Goal: Task Accomplishment & Management: Use online tool/utility

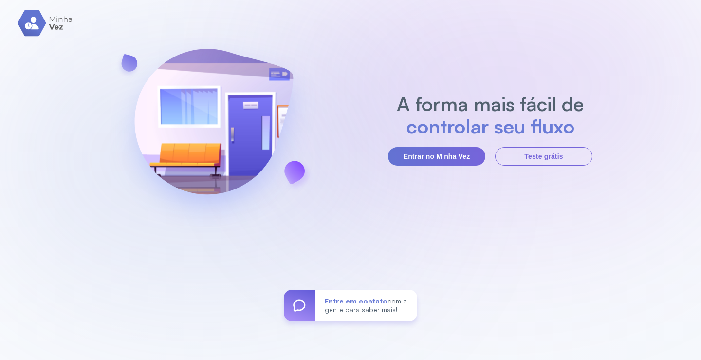
click at [99, 138] on div "A forma mais fácil de controlar seu fluxo Entrar no Minha Vez Teste grátis Entr…" at bounding box center [350, 180] width 701 height 360
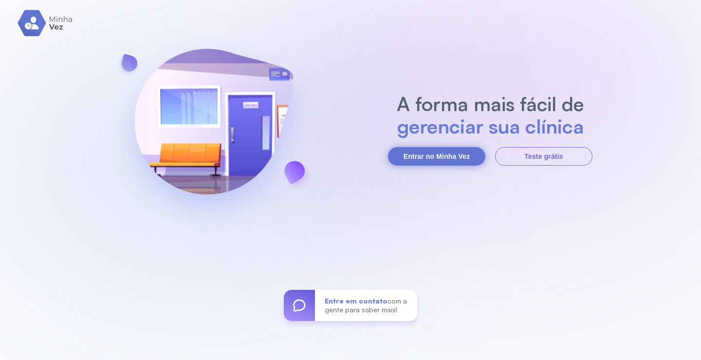
click at [467, 157] on button "Entrar no Minha Vez" at bounding box center [436, 156] width 97 height 18
click at [452, 156] on button "Entrar no Minha Vez" at bounding box center [436, 156] width 97 height 18
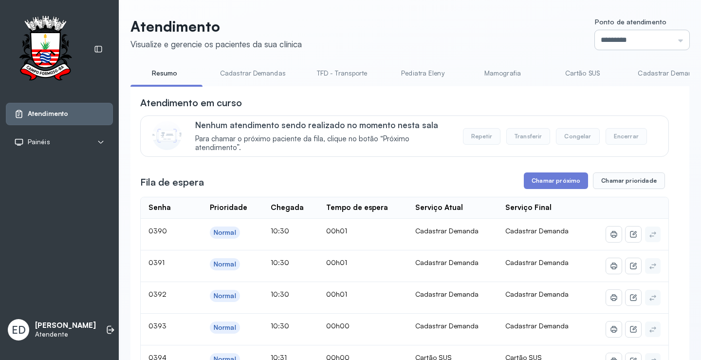
click at [666, 45] on input "*********" at bounding box center [642, 39] width 94 height 19
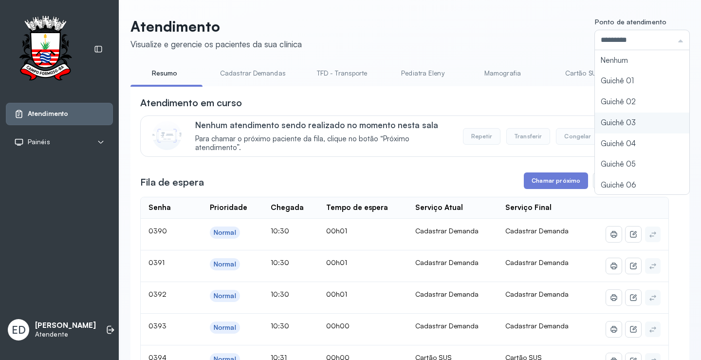
type input "*********"
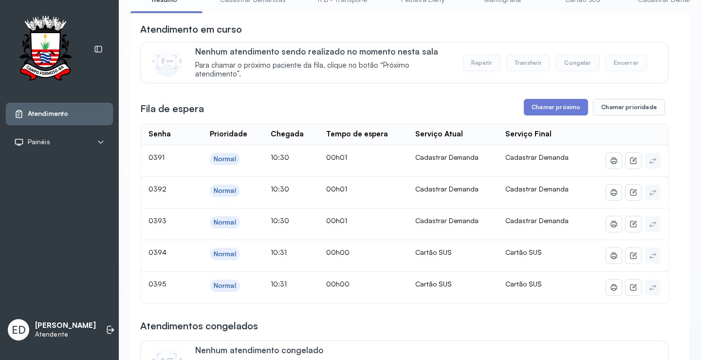
scroll to position [97, 0]
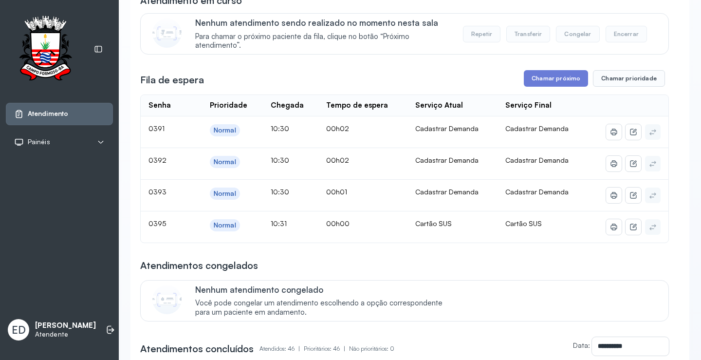
scroll to position [0, 0]
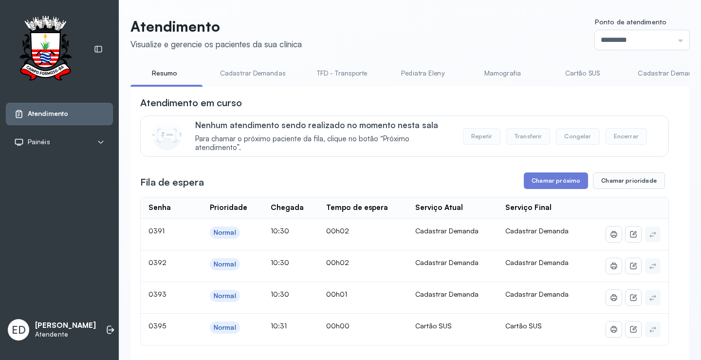
click at [441, 28] on header "Atendimento Visualize e gerencie os pacientes da sua clínica Ponto de atendimen…" at bounding box center [409, 34] width 559 height 32
click at [391, 33] on header "Atendimento Visualize e gerencie os pacientes da sua clínica Ponto de atendimen…" at bounding box center [409, 34] width 559 height 32
click at [494, 37] on header "Atendimento Visualize e gerencie os pacientes da sua clínica Ponto de atendimen…" at bounding box center [409, 34] width 559 height 32
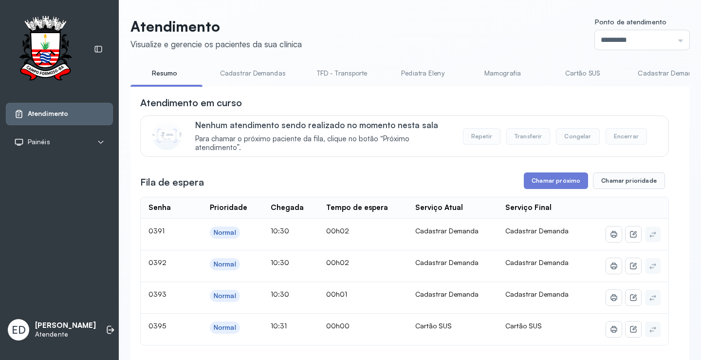
click at [270, 76] on link "Cadastrar Demandas" at bounding box center [252, 73] width 85 height 16
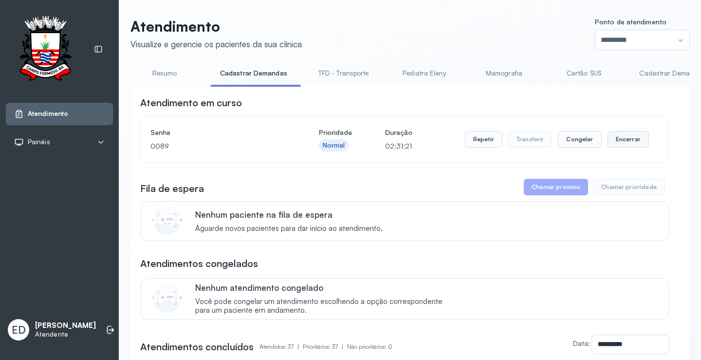
click at [628, 143] on button "Encerrar" at bounding box center [627, 139] width 41 height 17
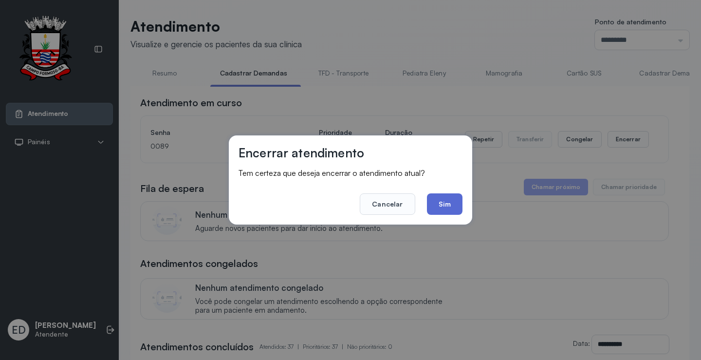
click at [449, 199] on button "Sim" at bounding box center [445, 203] width 36 height 21
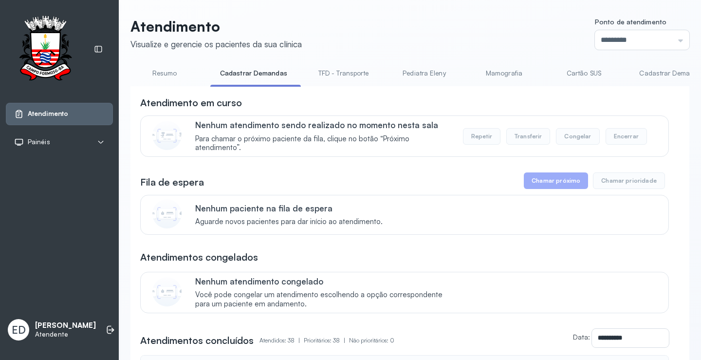
click at [158, 69] on link "Resumo" at bounding box center [164, 73] width 68 height 16
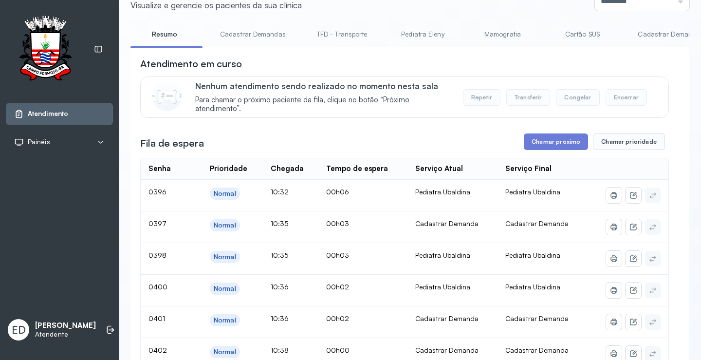
scroll to position [146, 0]
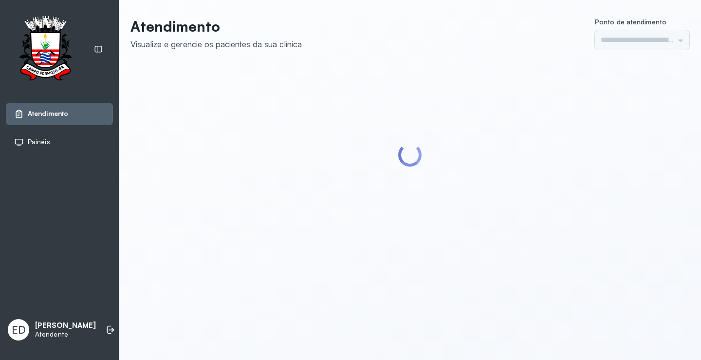
type input "*********"
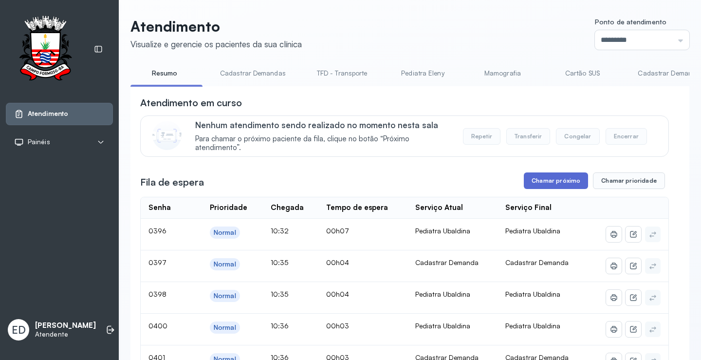
click at [541, 177] on button "Chamar próximo" at bounding box center [555, 180] width 64 height 17
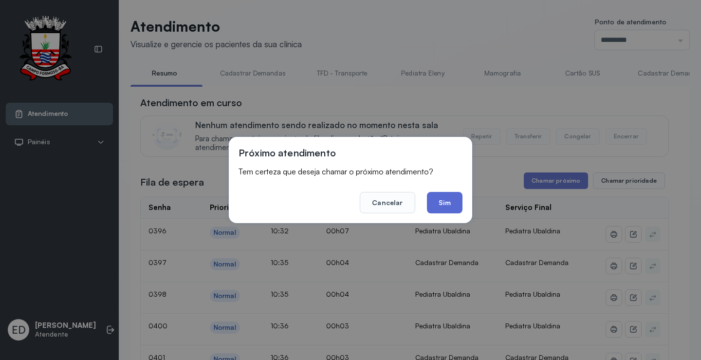
click at [445, 202] on button "Sim" at bounding box center [445, 202] width 36 height 21
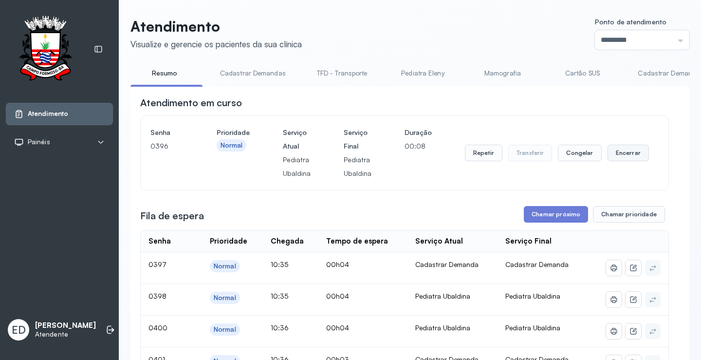
click at [623, 161] on button "Encerrar" at bounding box center [627, 152] width 41 height 17
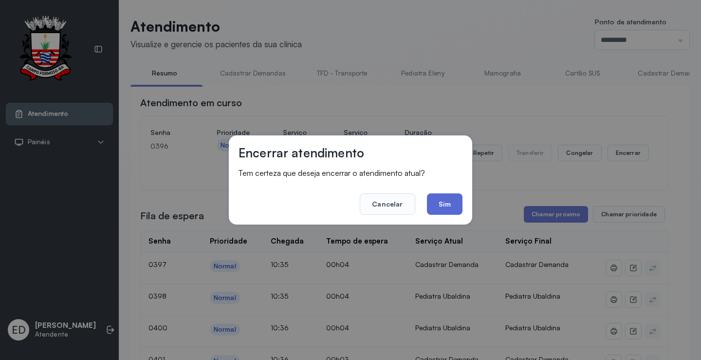
click at [448, 200] on button "Sim" at bounding box center [445, 203] width 36 height 21
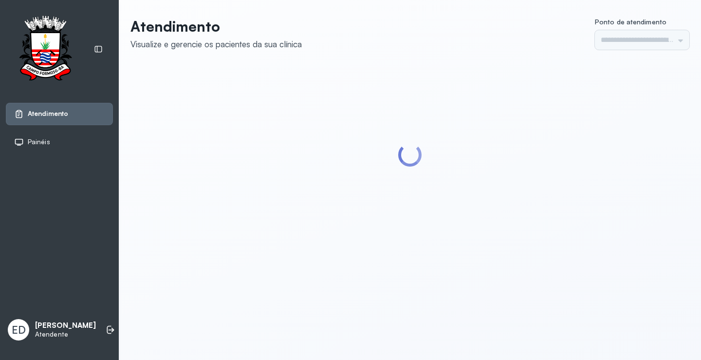
type input "*********"
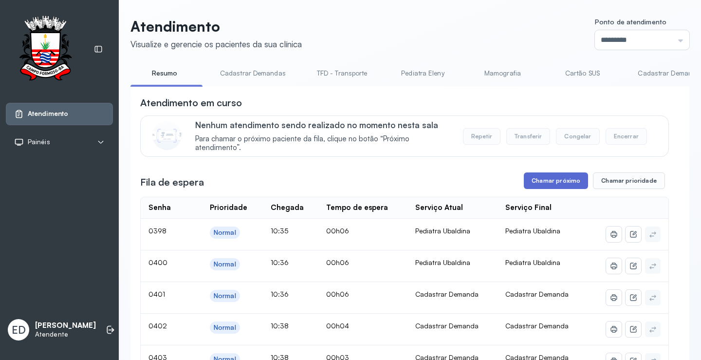
click at [569, 177] on button "Chamar próximo" at bounding box center [555, 180] width 64 height 17
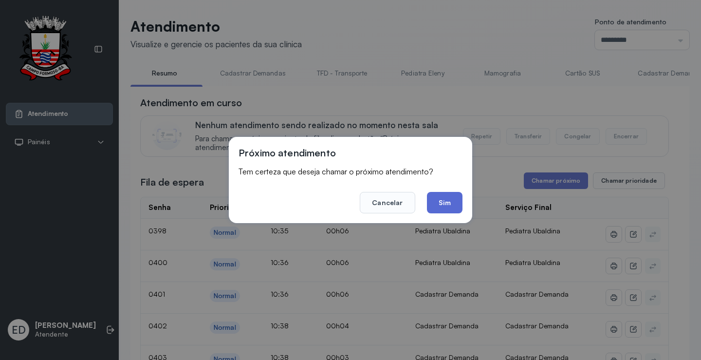
click at [449, 200] on button "Sim" at bounding box center [445, 202] width 36 height 21
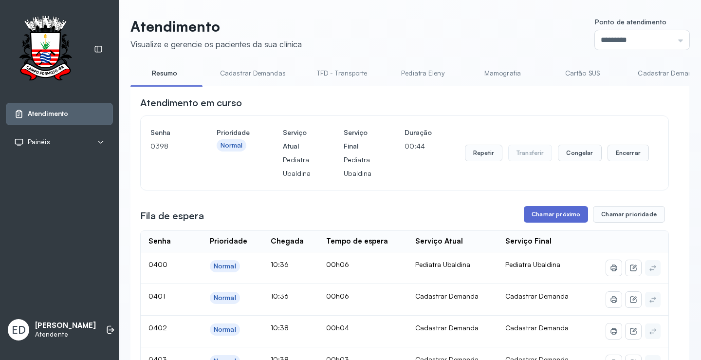
click at [547, 215] on button "Chamar próximo" at bounding box center [555, 214] width 64 height 17
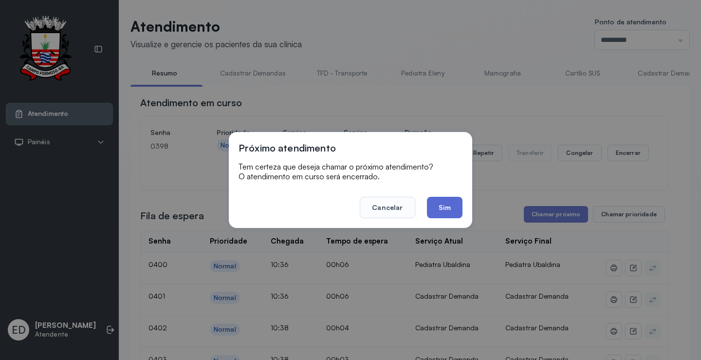
click at [445, 205] on button "Sim" at bounding box center [445, 207] width 36 height 21
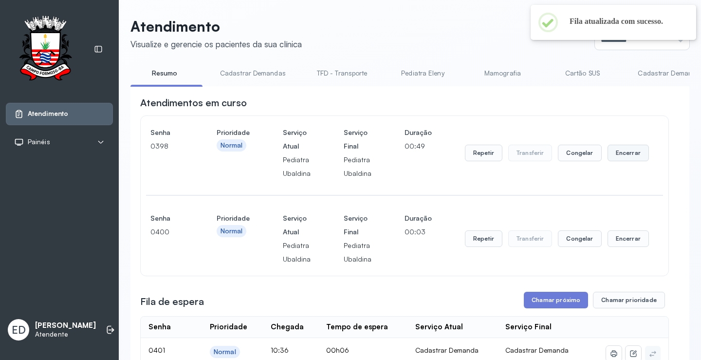
click at [638, 152] on button "Encerrar" at bounding box center [627, 152] width 41 height 17
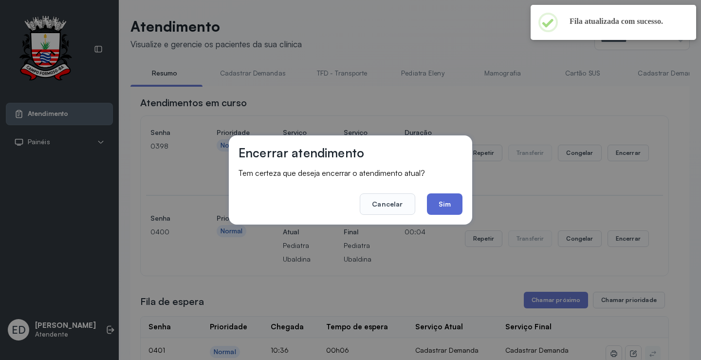
click at [441, 202] on button "Sim" at bounding box center [445, 203] width 36 height 21
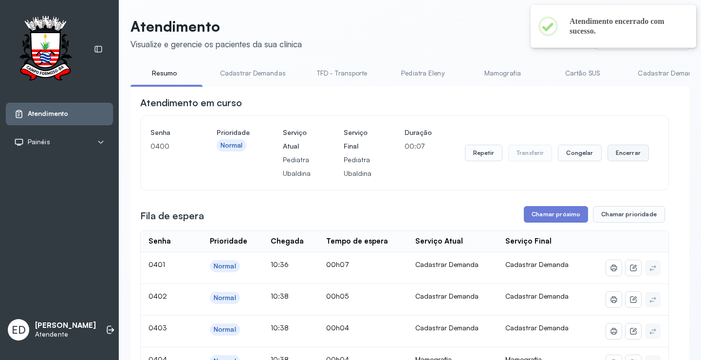
click at [624, 157] on button "Encerrar" at bounding box center [627, 152] width 41 height 17
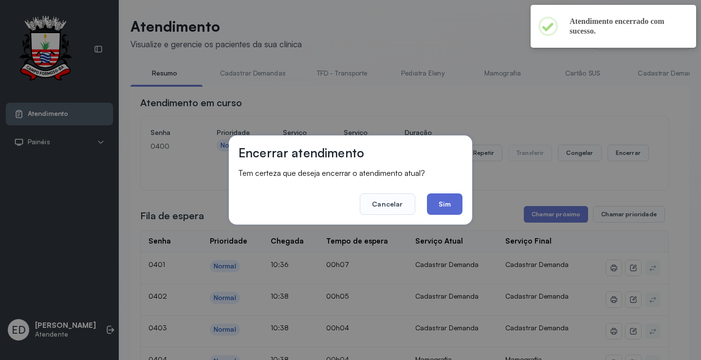
click at [447, 206] on button "Sim" at bounding box center [445, 203] width 36 height 21
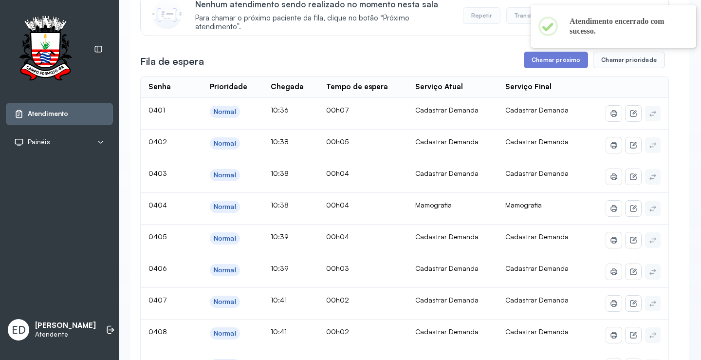
scroll to position [49, 0]
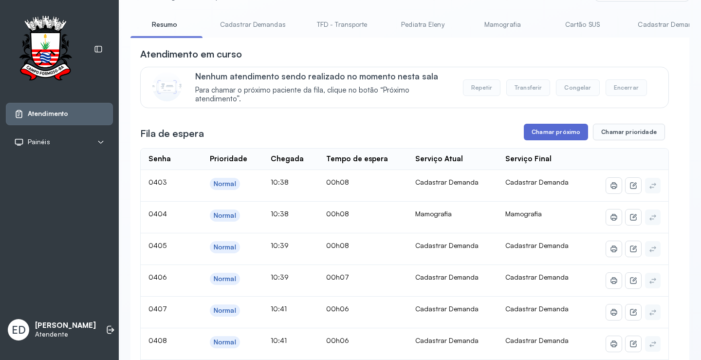
click at [554, 135] on button "Chamar próximo" at bounding box center [555, 132] width 64 height 17
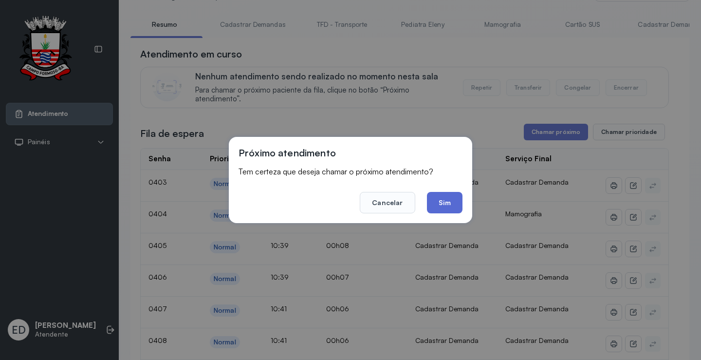
click at [441, 203] on button "Sim" at bounding box center [445, 202] width 36 height 21
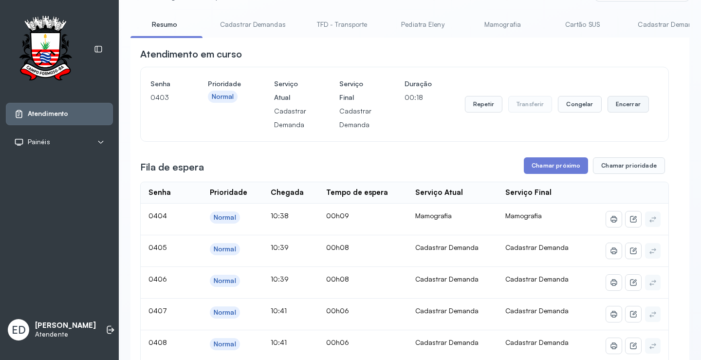
click at [622, 108] on button "Encerrar" at bounding box center [627, 104] width 41 height 17
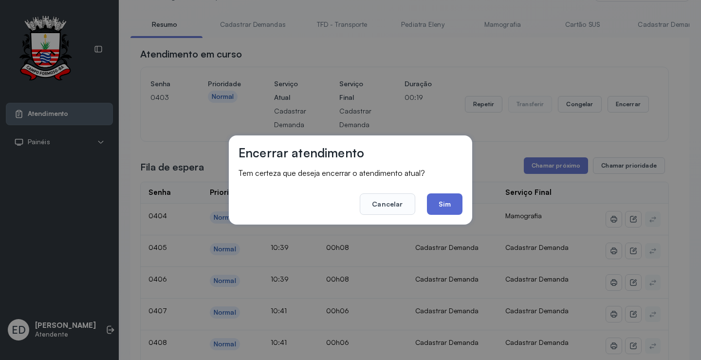
click at [439, 198] on button "Sim" at bounding box center [445, 203] width 36 height 21
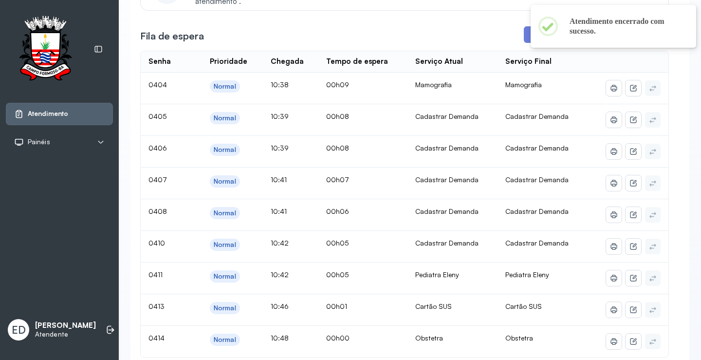
scroll to position [195, 0]
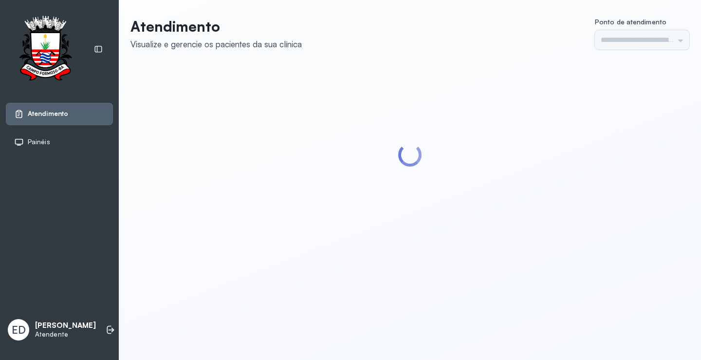
type input "*********"
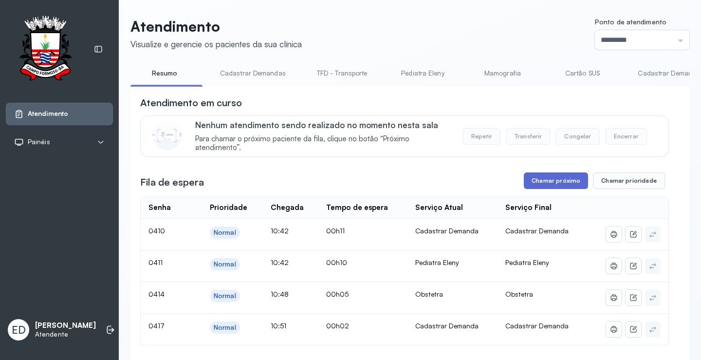
click at [538, 187] on button "Chamar próximo" at bounding box center [555, 180] width 64 height 17
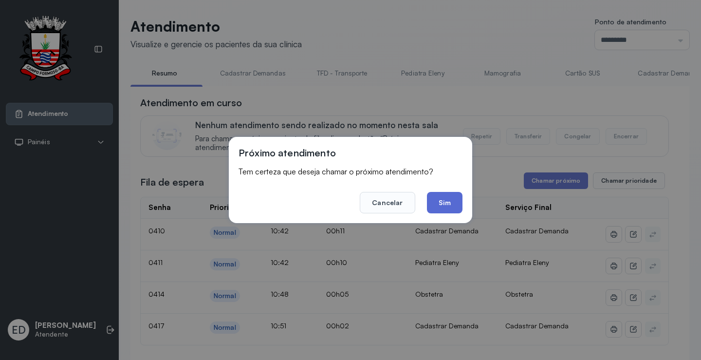
click at [445, 200] on button "Sim" at bounding box center [445, 202] width 36 height 21
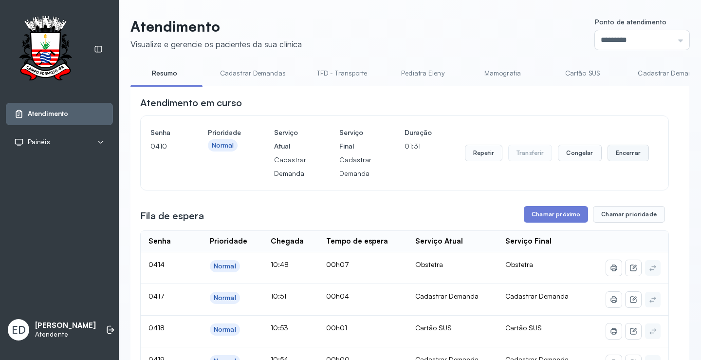
click at [624, 152] on button "Encerrar" at bounding box center [627, 152] width 41 height 17
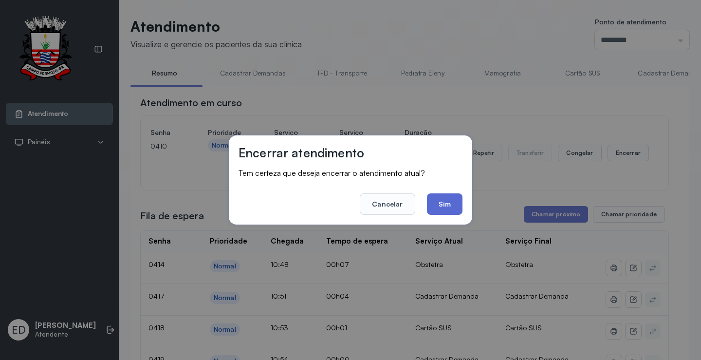
click at [459, 202] on button "Sim" at bounding box center [445, 203] width 36 height 21
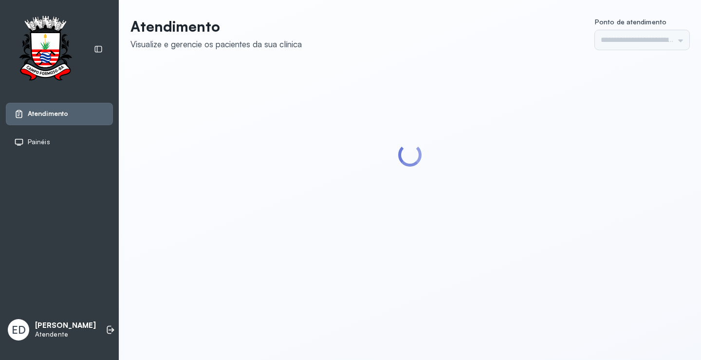
type input "*********"
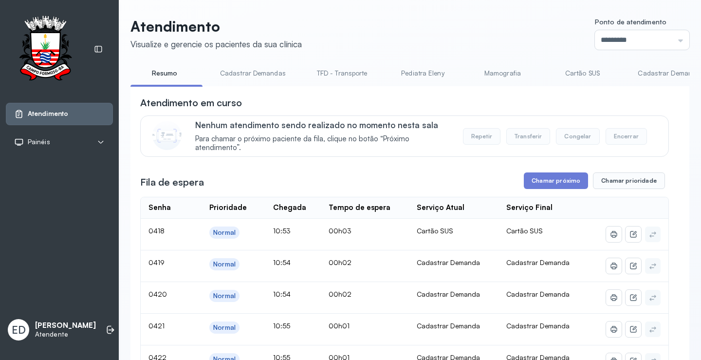
click at [317, 73] on link "TFD - Transporte" at bounding box center [342, 73] width 70 height 16
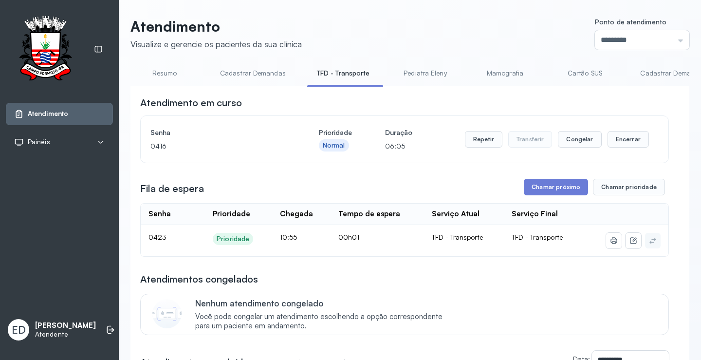
click at [266, 74] on link "Cadastrar Demandas" at bounding box center [252, 73] width 85 height 16
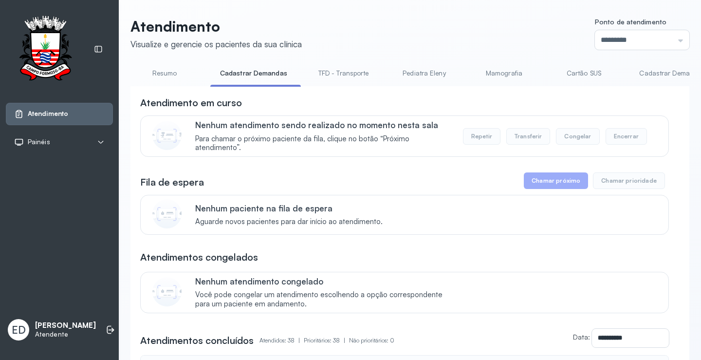
click at [664, 75] on link "Cadastrar Demanda" at bounding box center [670, 73] width 82 height 16
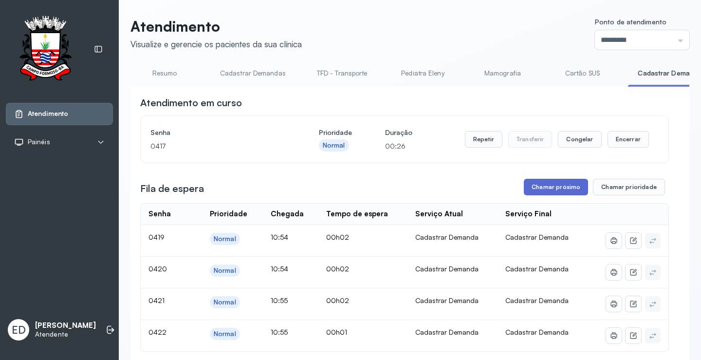
click at [565, 186] on button "Chamar próximo" at bounding box center [555, 187] width 64 height 17
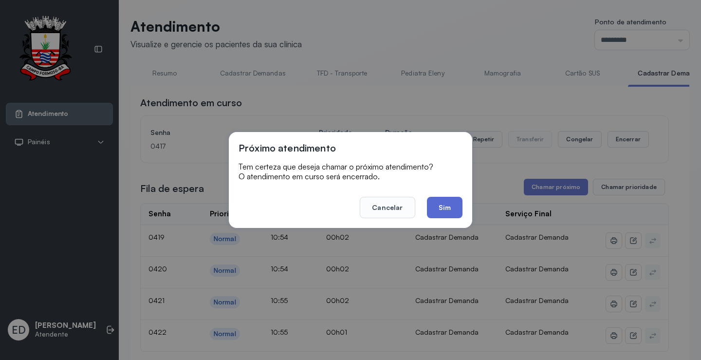
click at [445, 202] on button "Sim" at bounding box center [445, 207] width 36 height 21
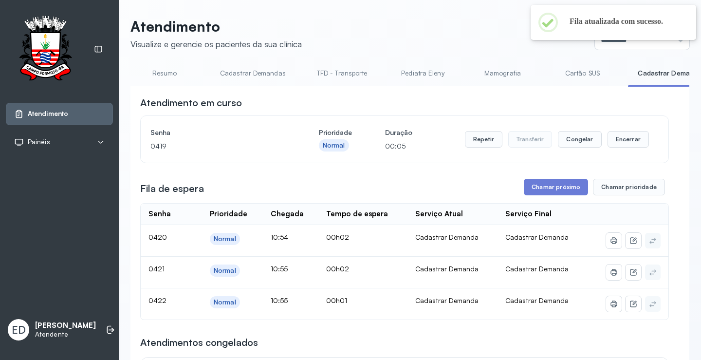
click at [162, 77] on link "Resumo" at bounding box center [164, 73] width 68 height 16
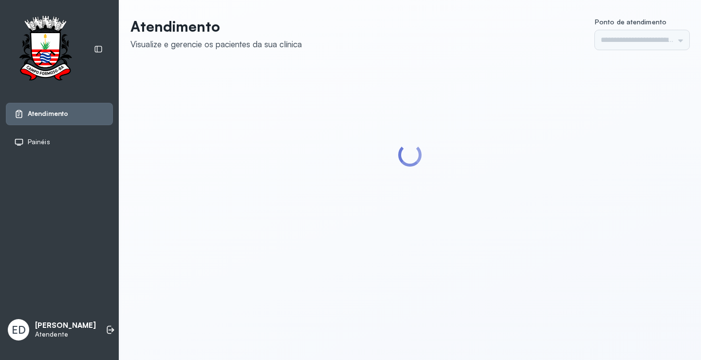
type input "*********"
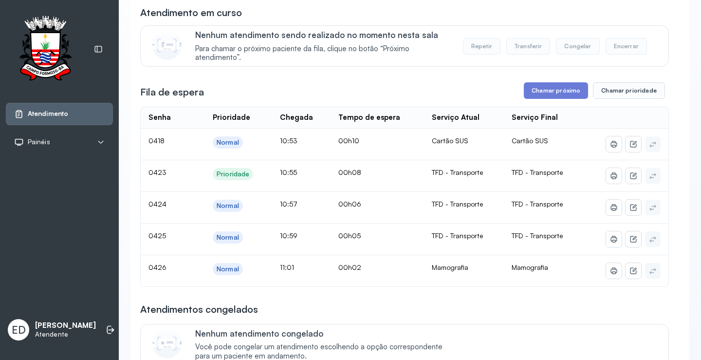
scroll to position [97, 0]
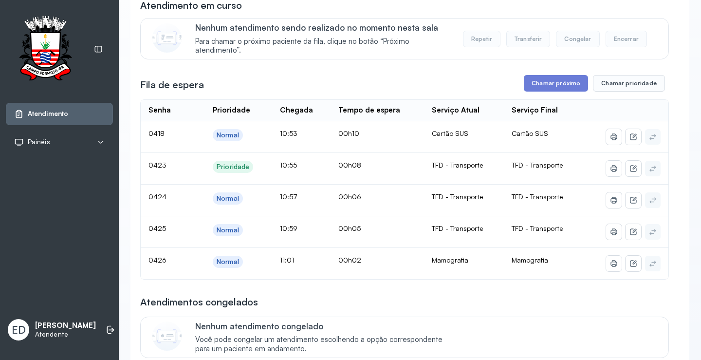
click at [423, 78] on div "Fila de espera Chamar próximo Chamar prioridade" at bounding box center [404, 83] width 528 height 17
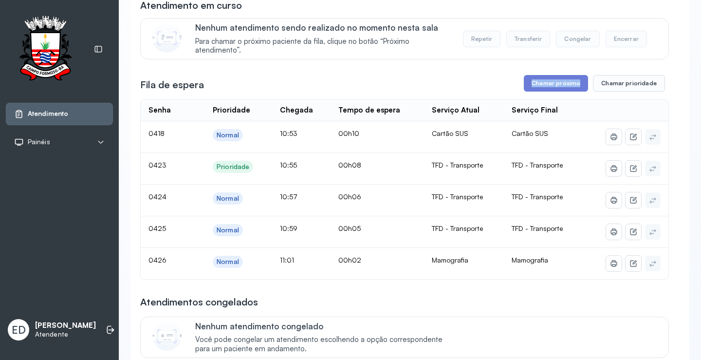
click at [423, 78] on div "Fila de espera Chamar próximo Chamar prioridade" at bounding box center [404, 83] width 528 height 17
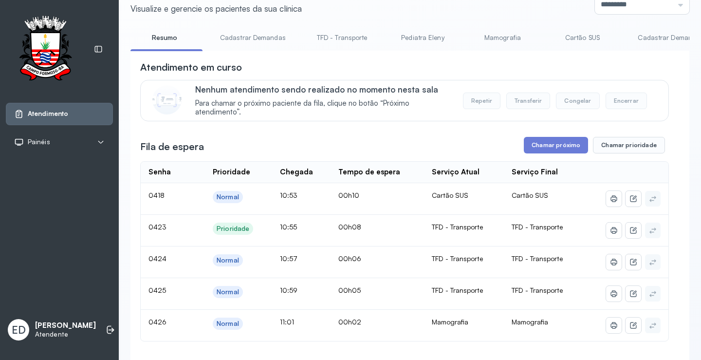
scroll to position [0, 0]
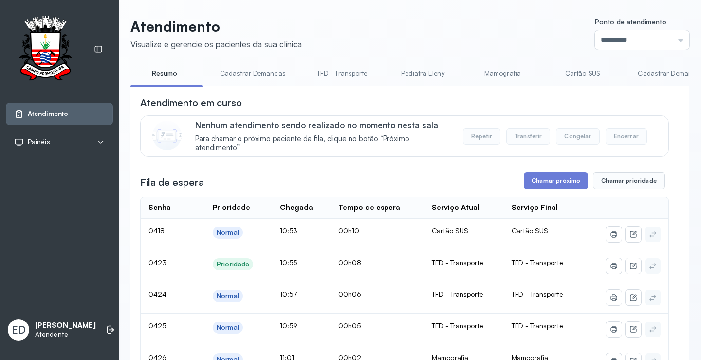
click at [516, 75] on link "Mamografia" at bounding box center [502, 73] width 68 height 16
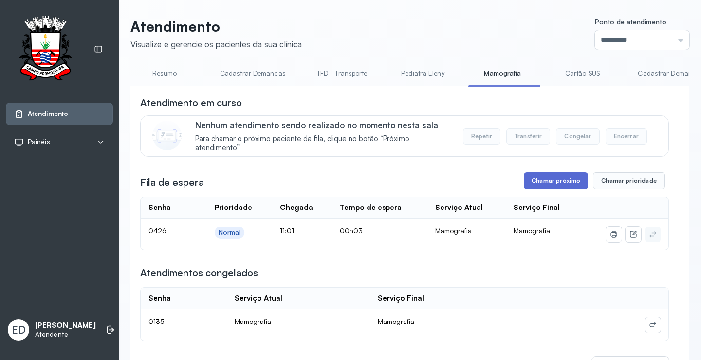
click at [560, 184] on button "Chamar próximo" at bounding box center [555, 180] width 64 height 17
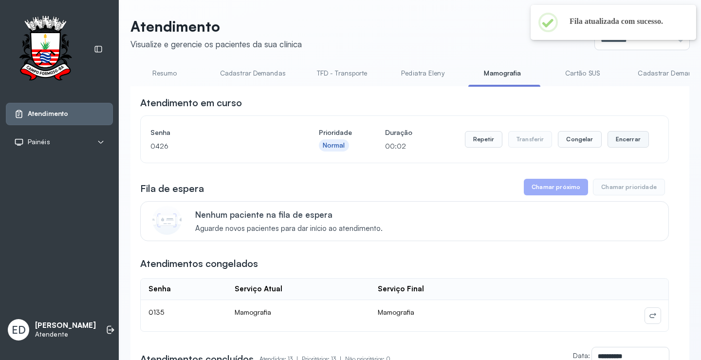
click at [635, 137] on button "Encerrar" at bounding box center [627, 139] width 41 height 17
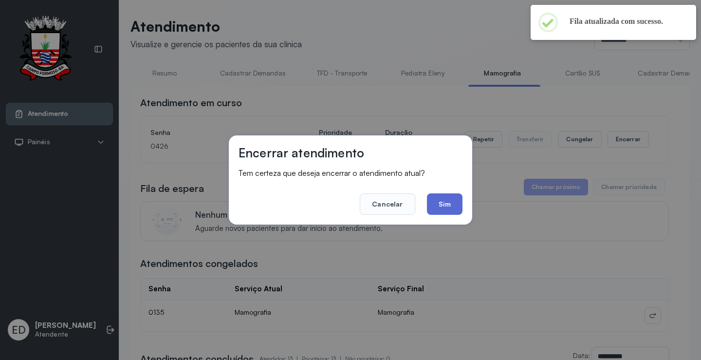
click at [443, 211] on button "Sim" at bounding box center [445, 203] width 36 height 21
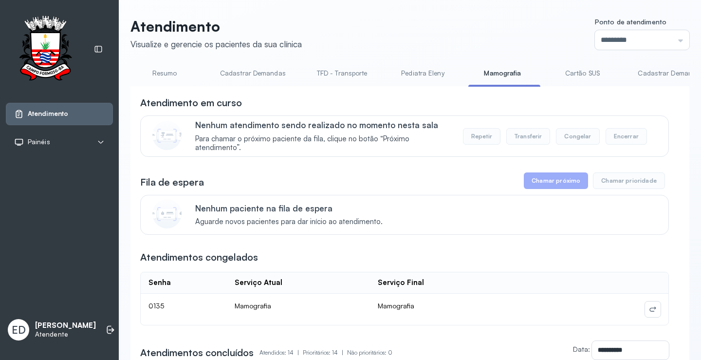
click at [472, 37] on header "Atendimento Visualize e gerencie os pacientes da sua clínica Ponto de atendimen…" at bounding box center [409, 34] width 559 height 32
click at [476, 22] on header "Atendimento Visualize e gerencie os pacientes da sua clínica Ponto de atendimen…" at bounding box center [409, 34] width 559 height 32
click at [171, 72] on link "Resumo" at bounding box center [164, 73] width 68 height 16
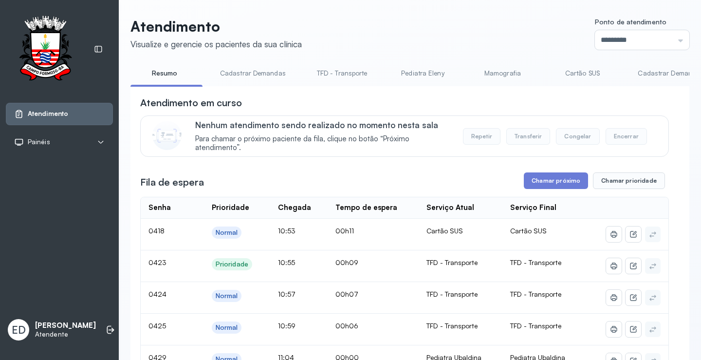
scroll to position [0, 482]
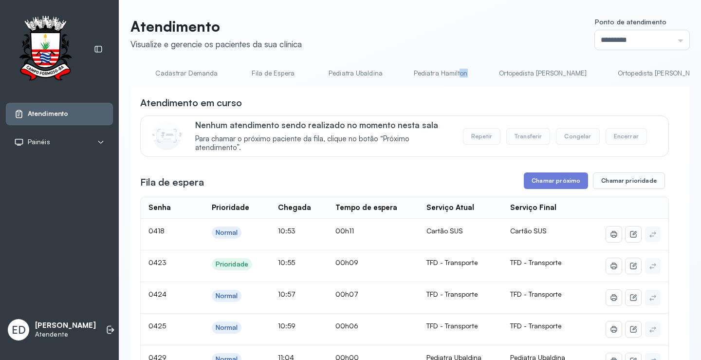
drag, startPoint x: 451, startPoint y: 85, endPoint x: 467, endPoint y: 85, distance: 15.6
click at [467, 85] on li "Pediatra Hamilton" at bounding box center [442, 76] width 77 height 22
click at [367, 75] on link "Pediatra Ubaldina" at bounding box center [355, 73] width 73 height 16
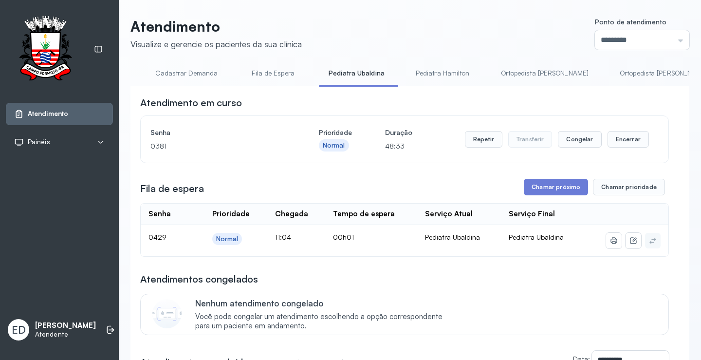
click at [460, 43] on header "Atendimento Visualize e gerencie os pacientes da sua clínica Ponto de atendimen…" at bounding box center [409, 34] width 559 height 32
click at [620, 142] on button "Encerrar" at bounding box center [627, 139] width 41 height 17
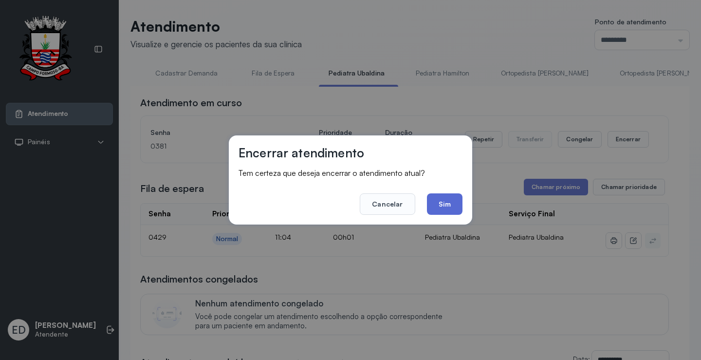
click at [457, 198] on button "Sim" at bounding box center [445, 203] width 36 height 21
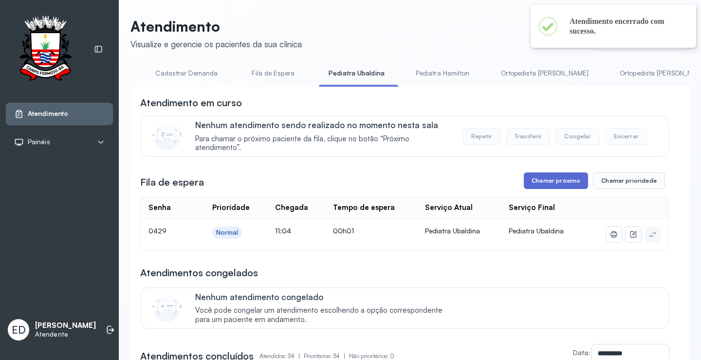
click at [557, 187] on button "Chamar próximo" at bounding box center [555, 180] width 64 height 17
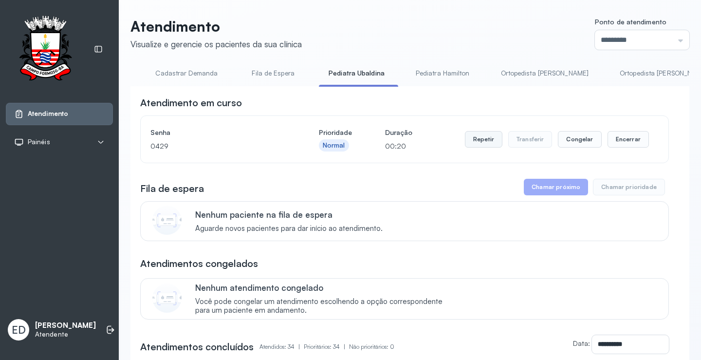
click at [471, 135] on button "Repetir" at bounding box center [483, 139] width 37 height 17
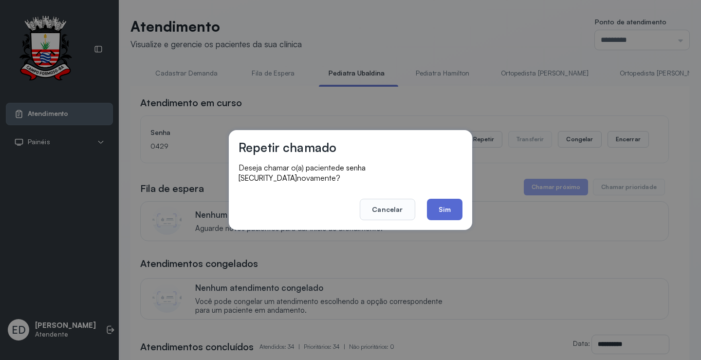
click at [435, 200] on button "Sim" at bounding box center [445, 208] width 36 height 21
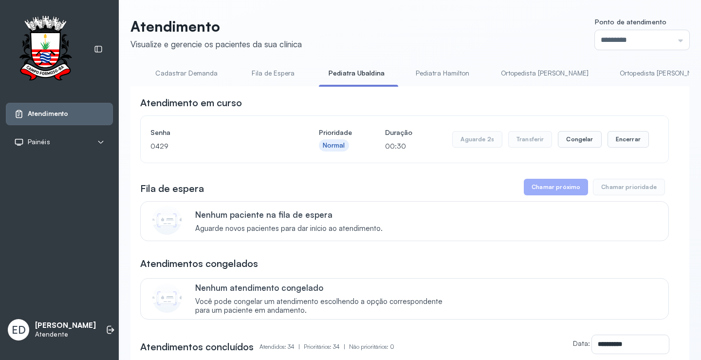
click at [491, 31] on header "Atendimento Visualize e gerencie os pacientes da sua clínica Ponto de atendimen…" at bounding box center [409, 34] width 559 height 32
click at [620, 144] on button "Encerrar" at bounding box center [627, 139] width 41 height 17
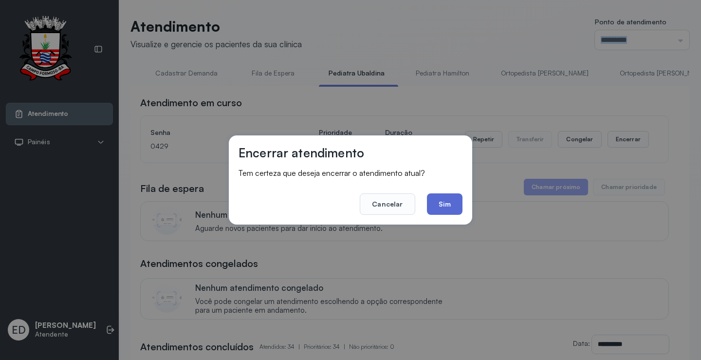
click at [446, 202] on button "Sim" at bounding box center [445, 203] width 36 height 21
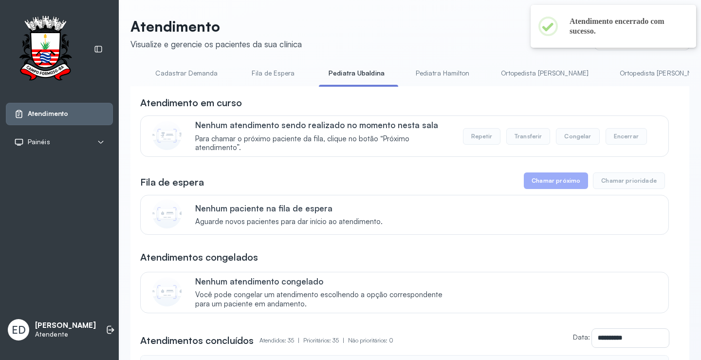
click at [388, 20] on header "Atendimento Visualize e gerencie os pacientes da sua clínica Ponto de atendimen…" at bounding box center [409, 34] width 559 height 32
click at [194, 75] on link "Cadastrar Demanda" at bounding box center [186, 73] width 82 height 16
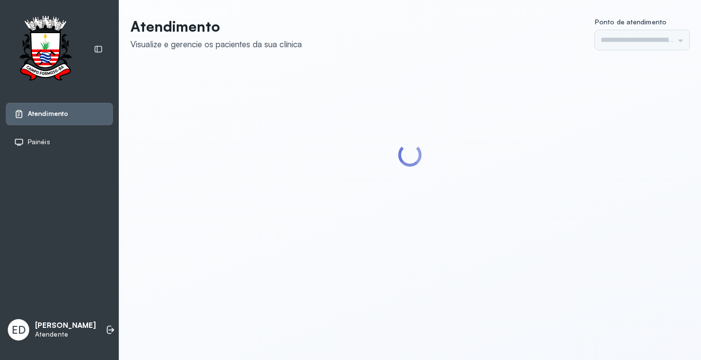
type input "*********"
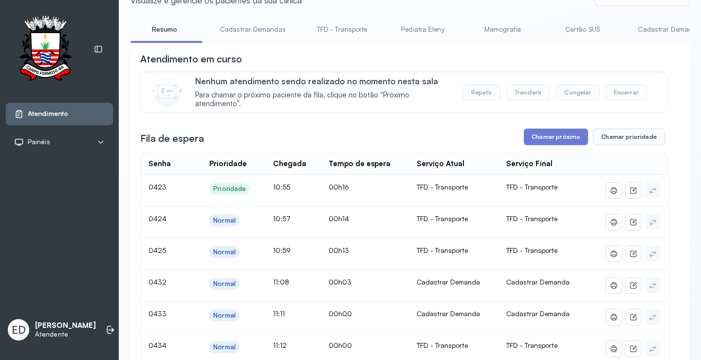
scroll to position [97, 0]
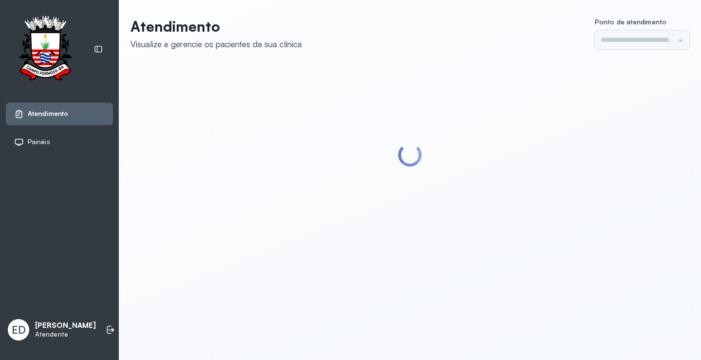
type input "*********"
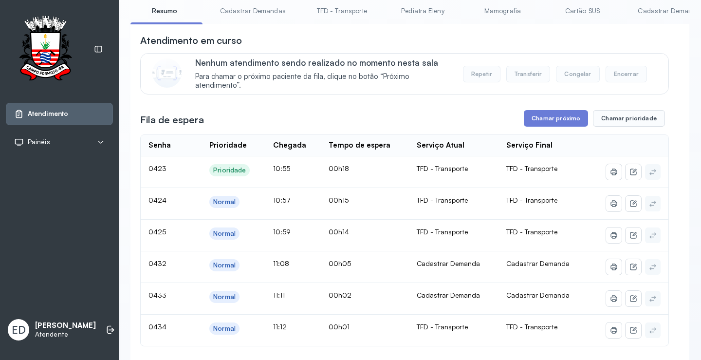
scroll to position [146, 0]
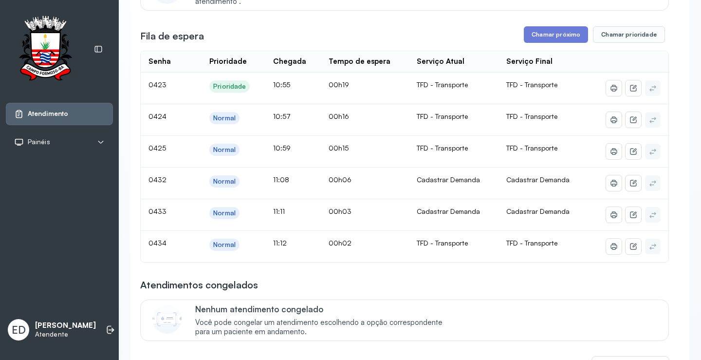
click at [517, 282] on div "Atendimentos congelados" at bounding box center [404, 285] width 528 height 14
click at [423, 31] on div "Fila de espera Chamar próximo Chamar prioridade" at bounding box center [404, 34] width 528 height 17
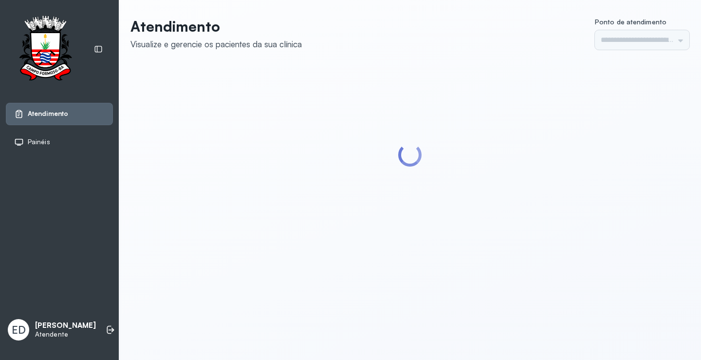
type input "*********"
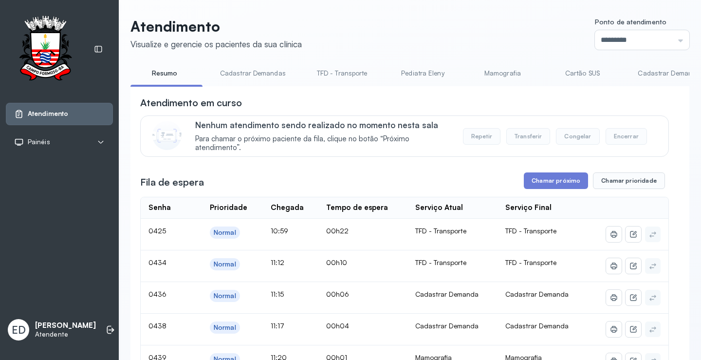
click at [651, 68] on link "Cadastrar Demanda" at bounding box center [669, 73] width 82 height 16
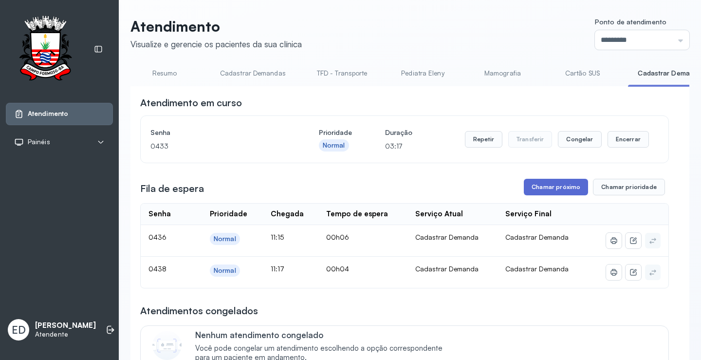
click at [559, 190] on button "Chamar próximo" at bounding box center [555, 187] width 64 height 17
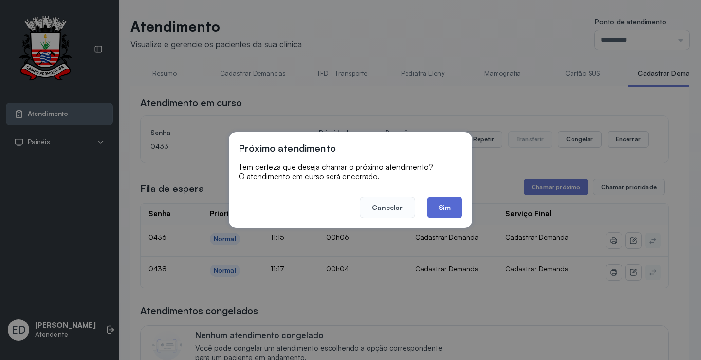
click at [449, 200] on button "Sim" at bounding box center [445, 207] width 36 height 21
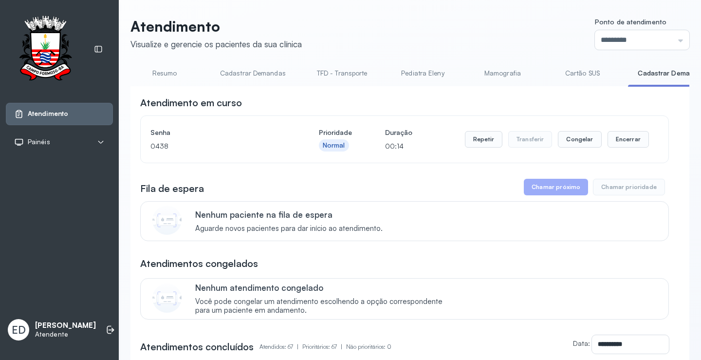
click at [629, 143] on button "Encerrar" at bounding box center [627, 139] width 41 height 17
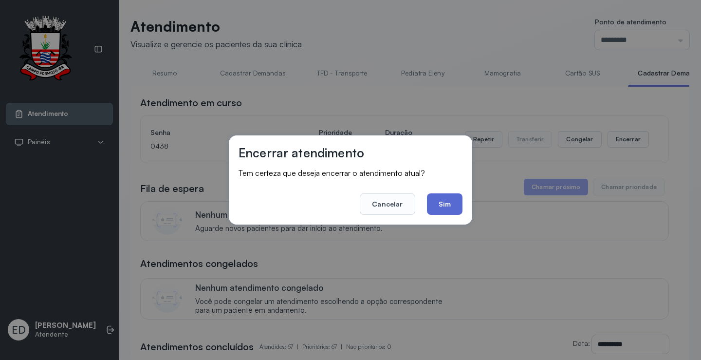
click at [450, 203] on button "Sim" at bounding box center [445, 203] width 36 height 21
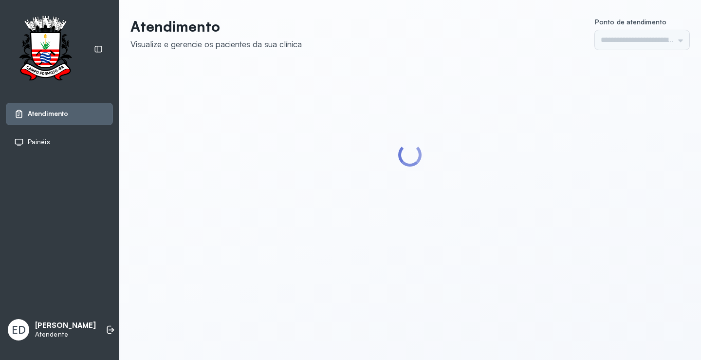
type input "*********"
click at [488, 31] on header "Atendimento Visualize e gerencie os pacientes da sua clínica Ponto de atendimen…" at bounding box center [409, 34] width 559 height 32
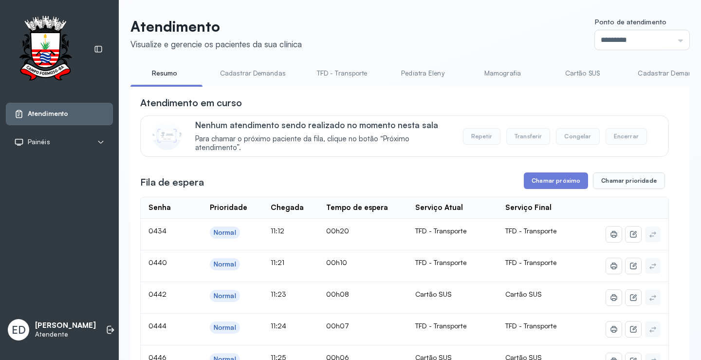
click at [656, 68] on link "Cadastrar Demanda" at bounding box center [669, 73] width 82 height 16
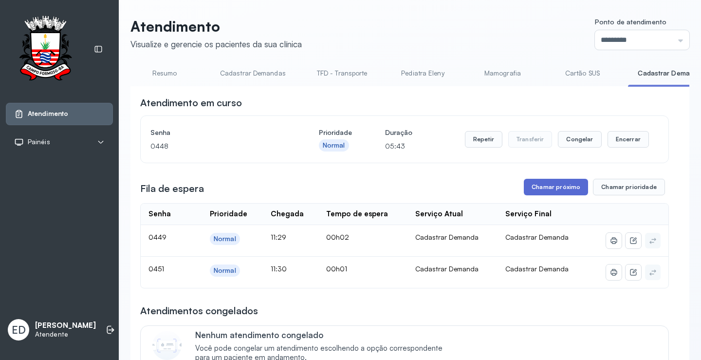
click at [553, 183] on button "Chamar próximo" at bounding box center [555, 187] width 64 height 17
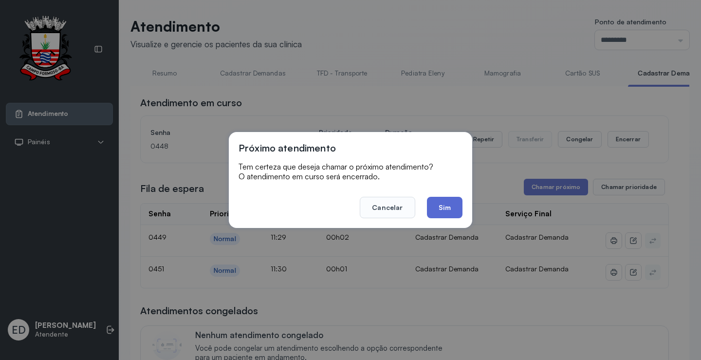
click at [440, 205] on button "Sim" at bounding box center [445, 207] width 36 height 21
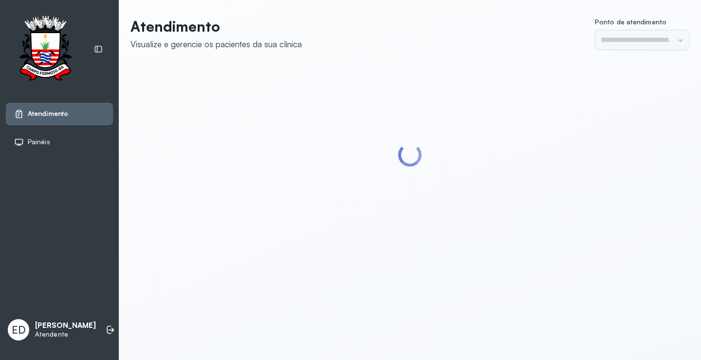
type input "*********"
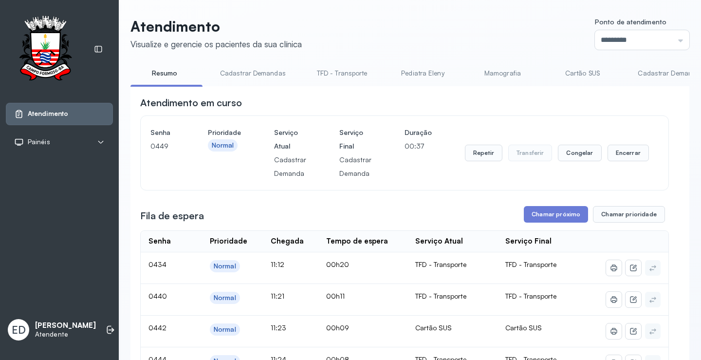
click at [488, 42] on header "Atendimento Visualize e gerencie os pacientes da sua clínica Ponto de atendimen…" at bounding box center [409, 34] width 559 height 32
click at [629, 157] on button "Encerrar" at bounding box center [627, 152] width 41 height 17
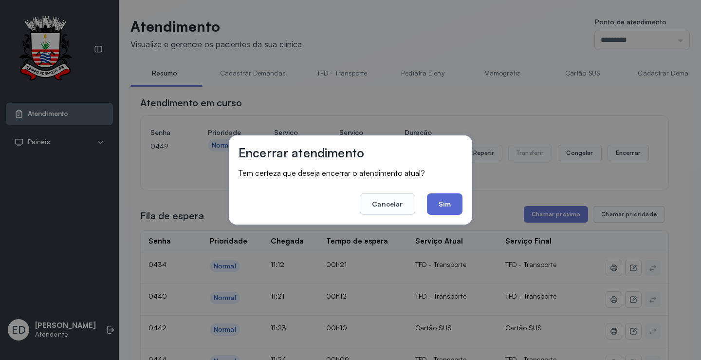
click at [439, 204] on button "Sim" at bounding box center [445, 203] width 36 height 21
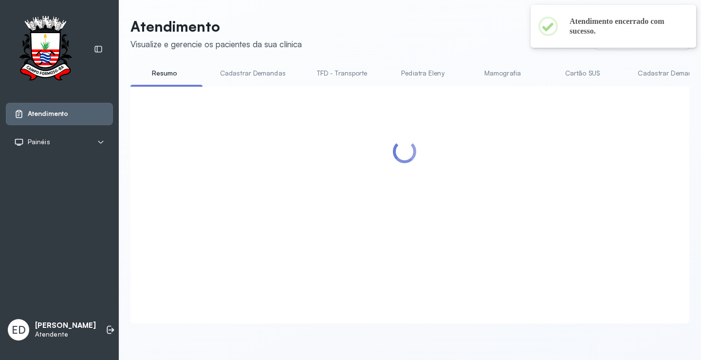
scroll to position [0, 0]
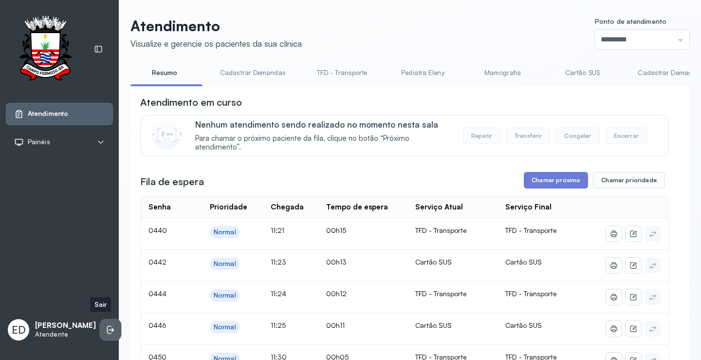
click at [106, 324] on icon at bounding box center [111, 329] width 10 height 10
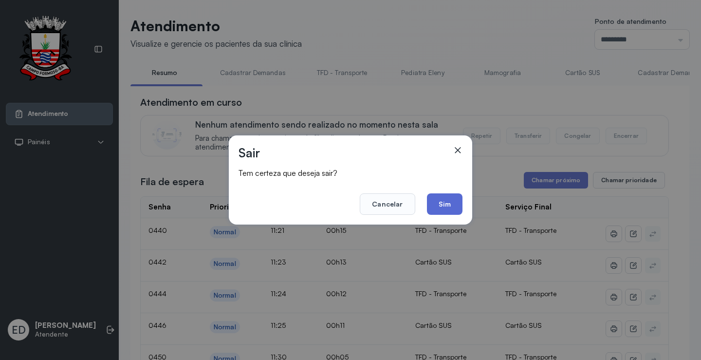
click at [451, 211] on button "Sim" at bounding box center [445, 203] width 36 height 21
